Goal: Task Accomplishment & Management: Complete application form

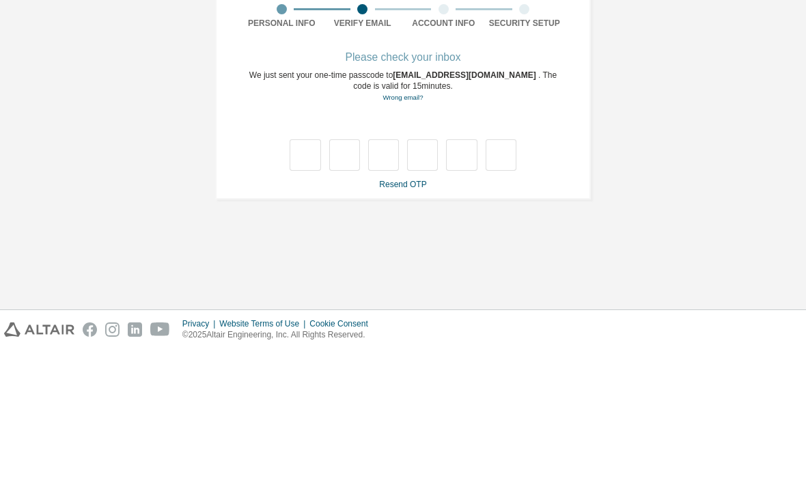
click at [421, 318] on link "Resend OTP" at bounding box center [402, 323] width 47 height 10
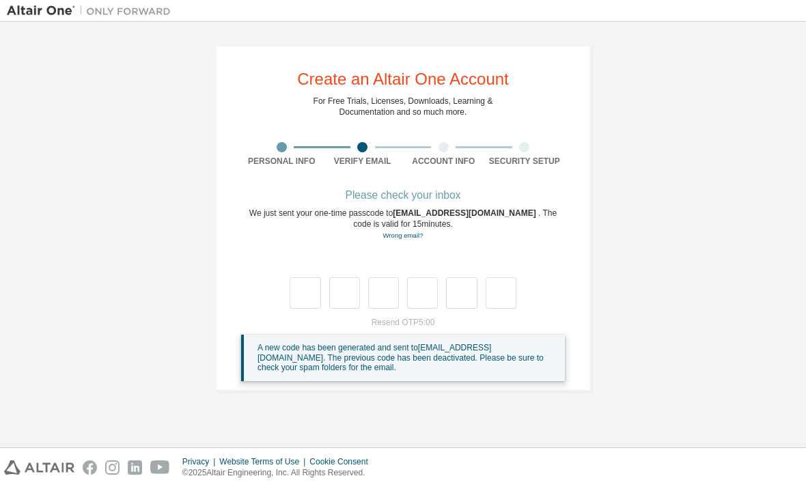
click at [410, 317] on div "Resend OTP 5:00 A new code has been generated and sent to [EMAIL_ADDRESS][DOMAI…" at bounding box center [403, 349] width 324 height 64
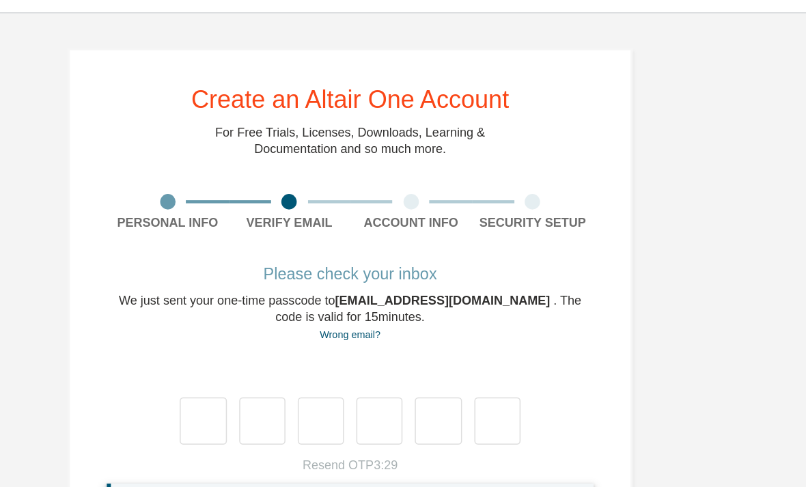
click at [275, 191] on div "Please check your inbox" at bounding box center [403, 195] width 324 height 8
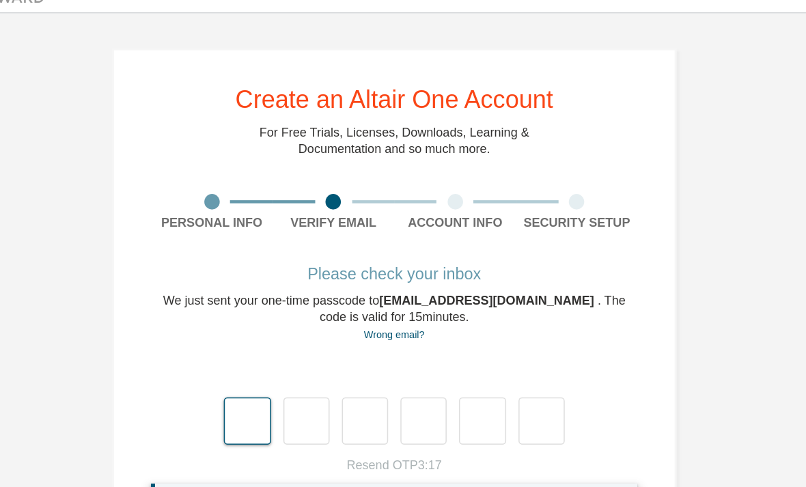
click at [290, 277] on input "text" at bounding box center [305, 292] width 31 height 31
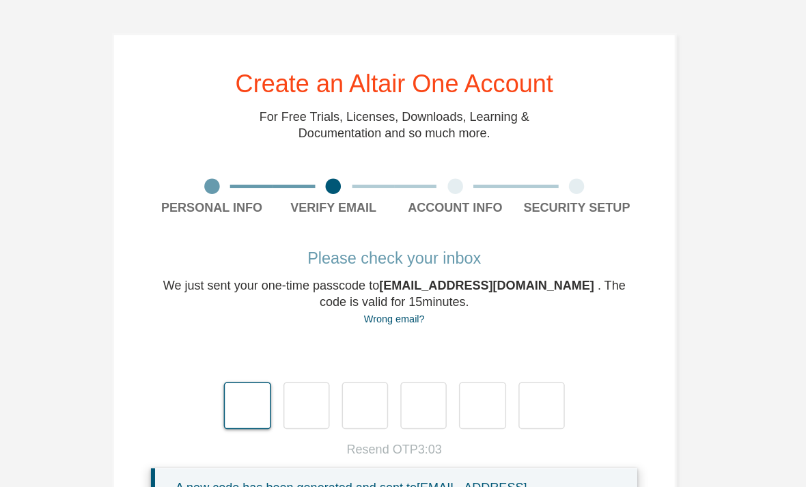
type input "*"
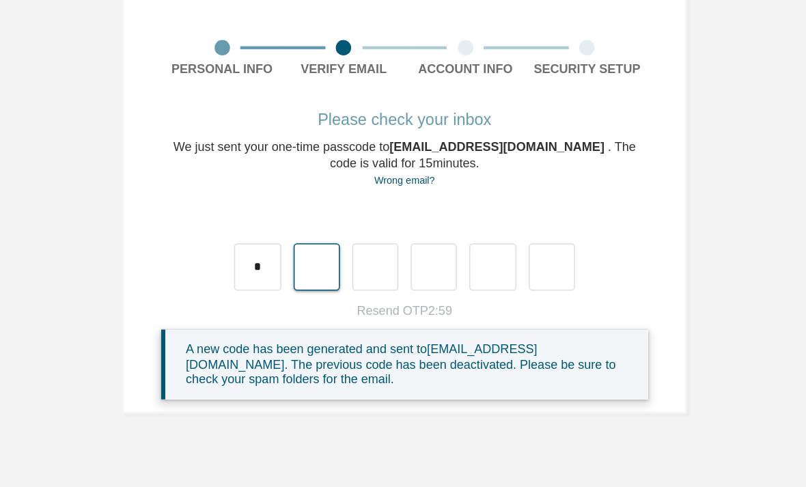
type input "*"
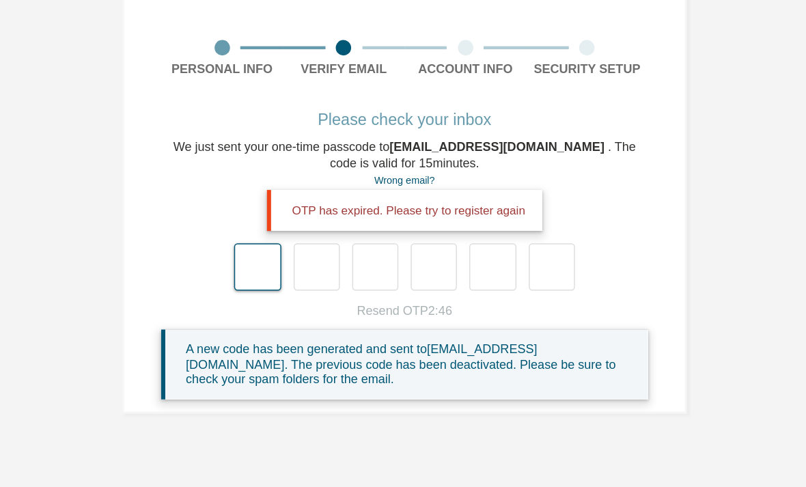
click at [290, 277] on input "text" at bounding box center [305, 292] width 31 height 31
type input "*"
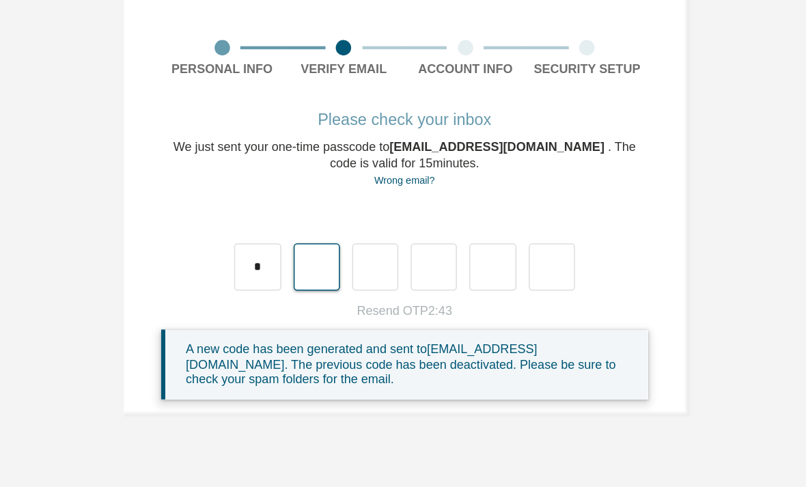
type input "*"
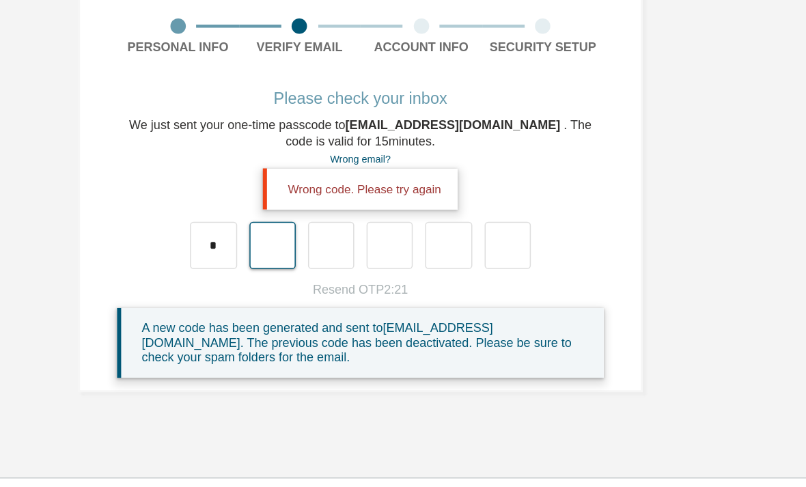
type input "*"
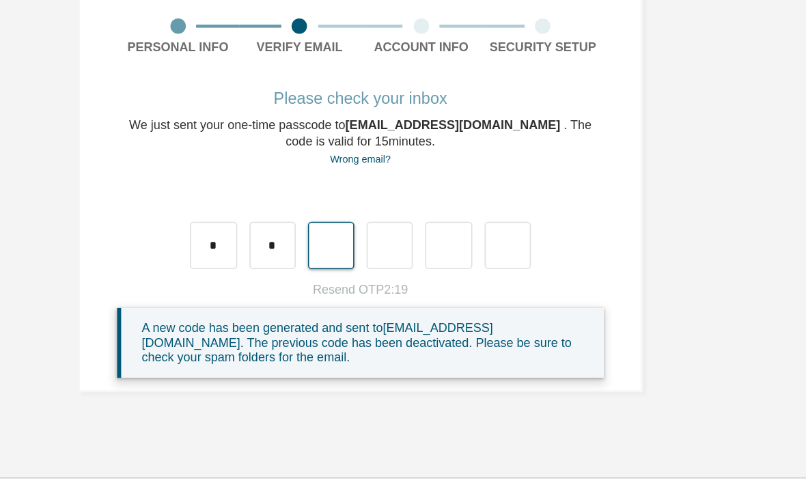
type input "*"
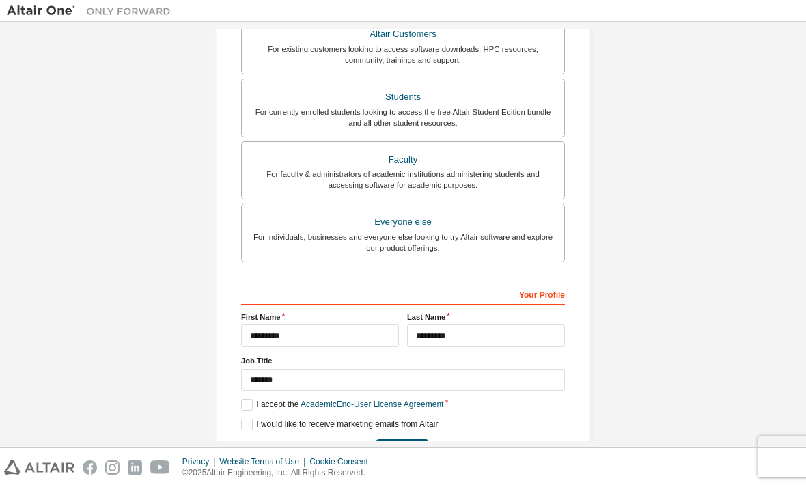
click at [415, 438] on button "Next" at bounding box center [402, 448] width 61 height 20
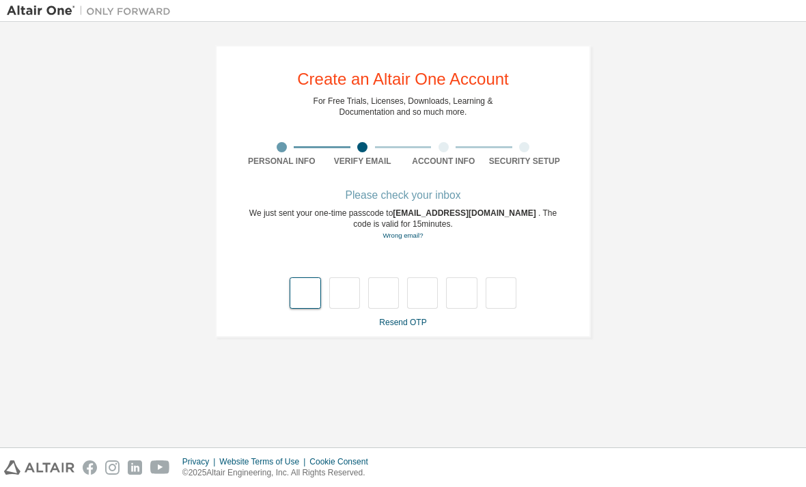
click at [307, 277] on input "text" at bounding box center [305, 292] width 31 height 31
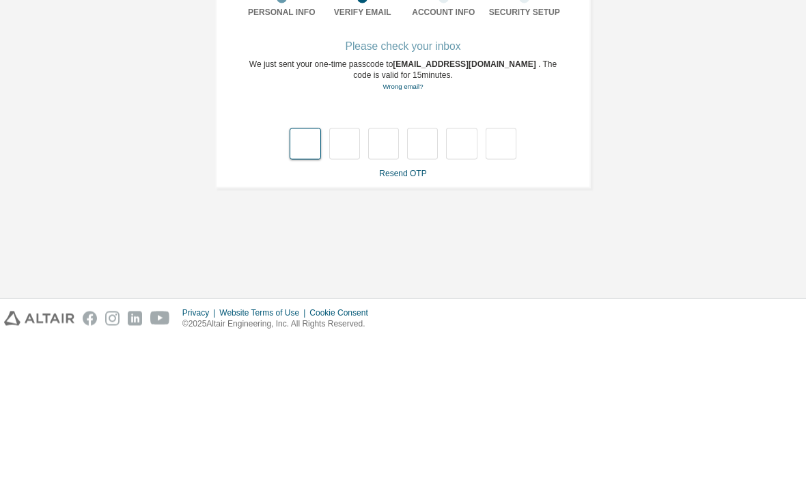
type input "*"
click at [421, 277] on input "*" at bounding box center [422, 292] width 31 height 31
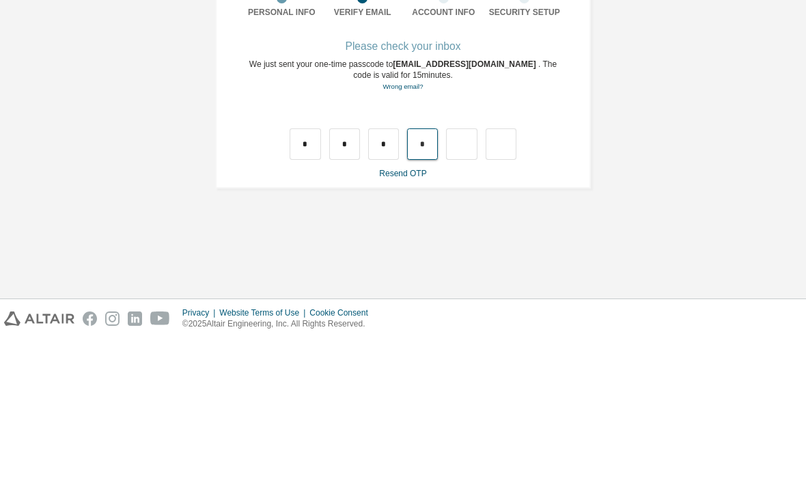
click at [437, 277] on input "*" at bounding box center [422, 292] width 31 height 31
click at [428, 277] on input "*" at bounding box center [422, 292] width 31 height 31
type input "*"
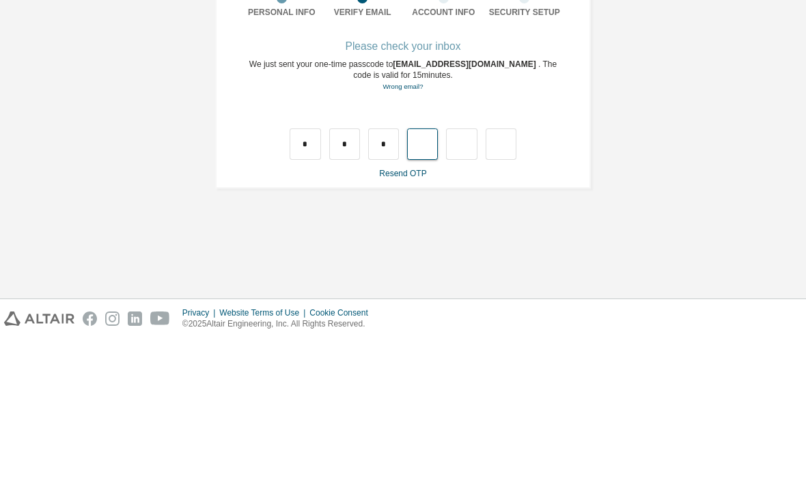
type input "*"
